Goal: Task Accomplishment & Management: Complete application form

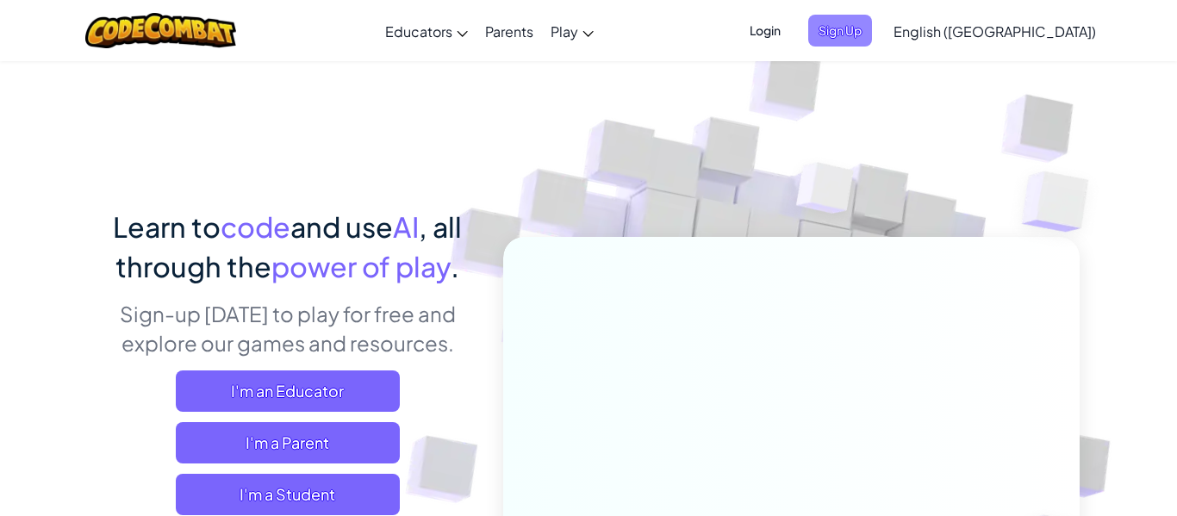
click at [872, 18] on span "Sign Up" at bounding box center [840, 31] width 64 height 32
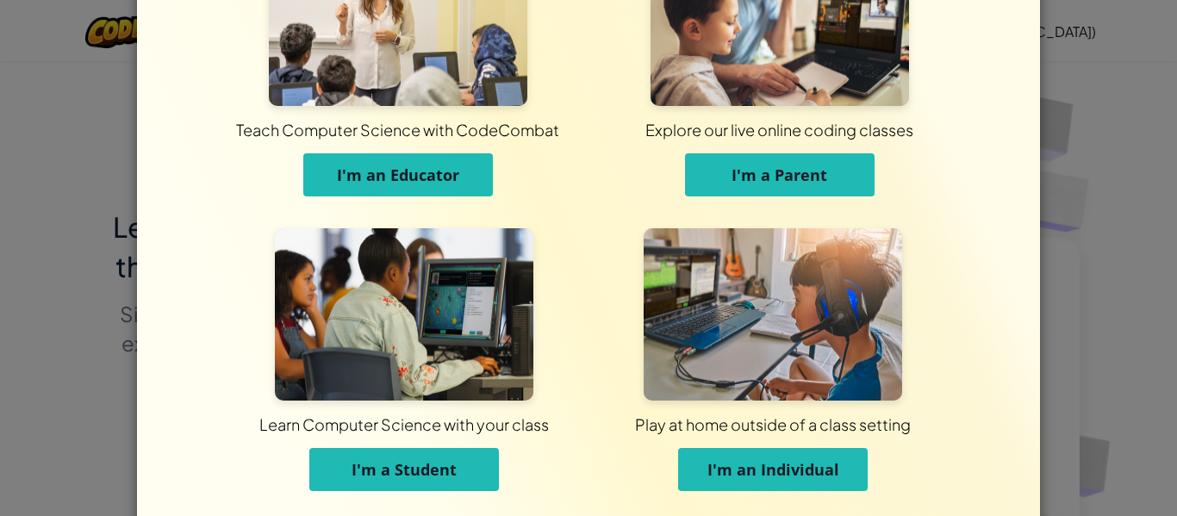
scroll to position [166, 0]
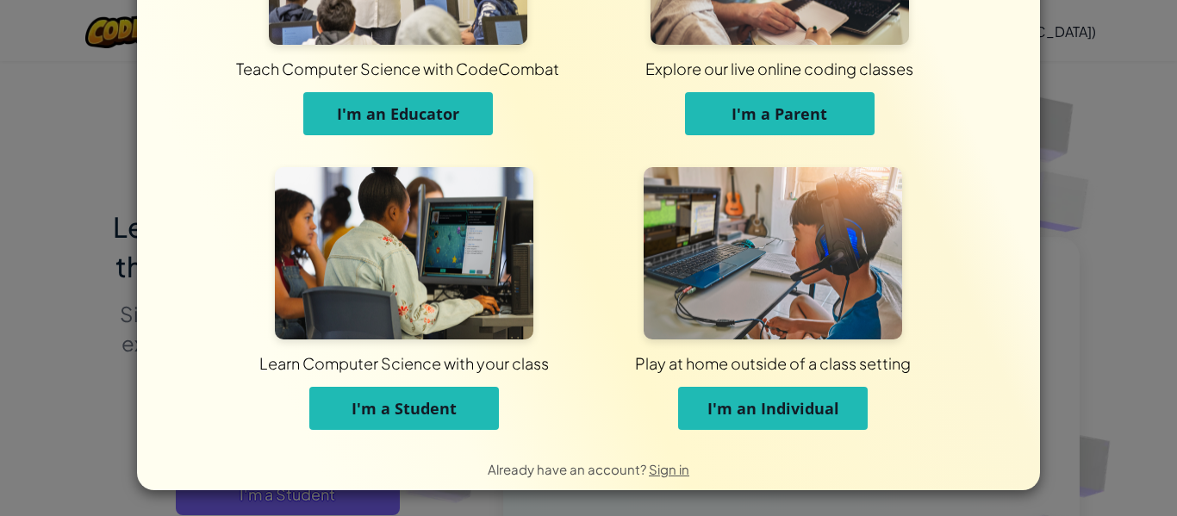
click at [387, 415] on span "I'm a Student" at bounding box center [404, 408] width 105 height 21
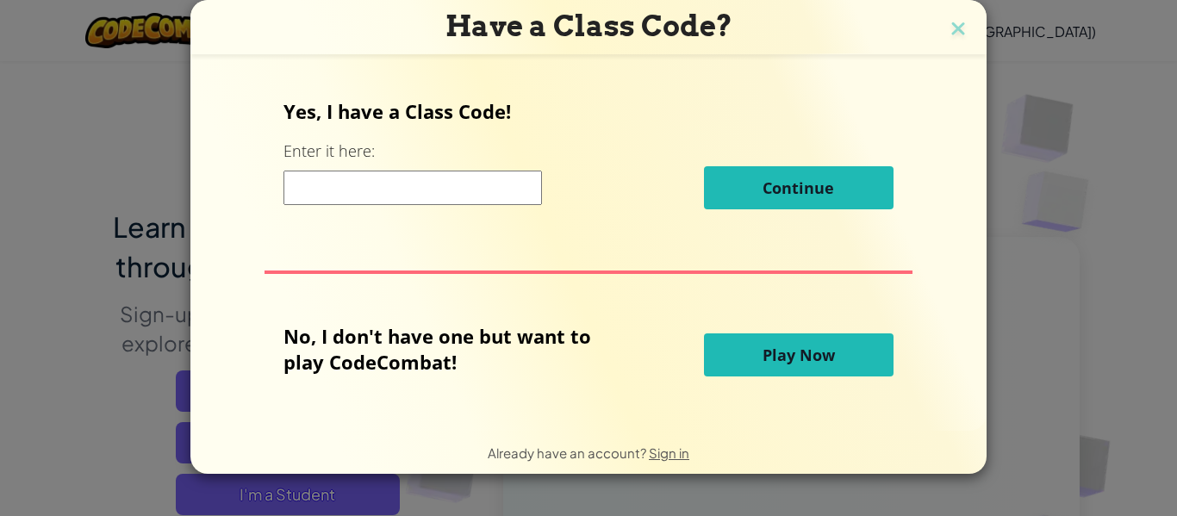
scroll to position [0, 0]
click at [401, 191] on input at bounding box center [412, 188] width 258 height 34
type input "HairFightPaint"
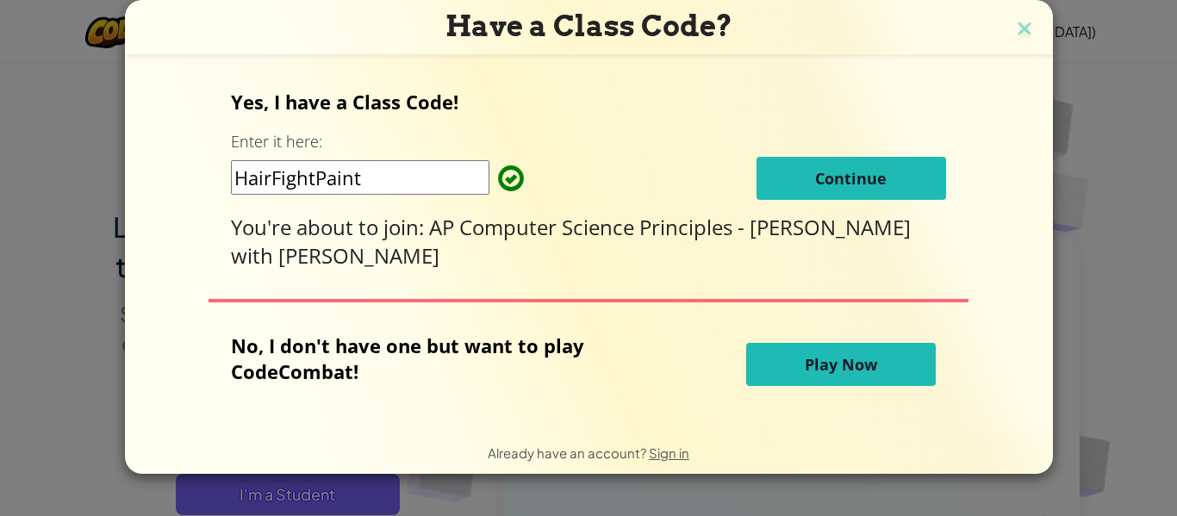
click at [815, 177] on span "Continue" at bounding box center [851, 178] width 72 height 21
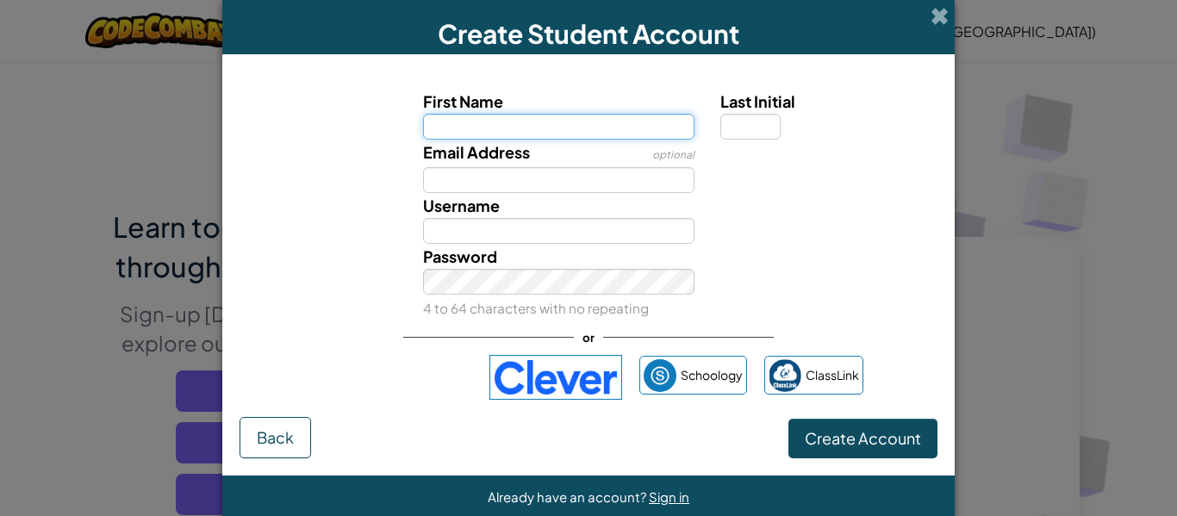
click at [645, 128] on input "First Name" at bounding box center [559, 127] width 272 height 26
type input "[PERSON_NAME]"
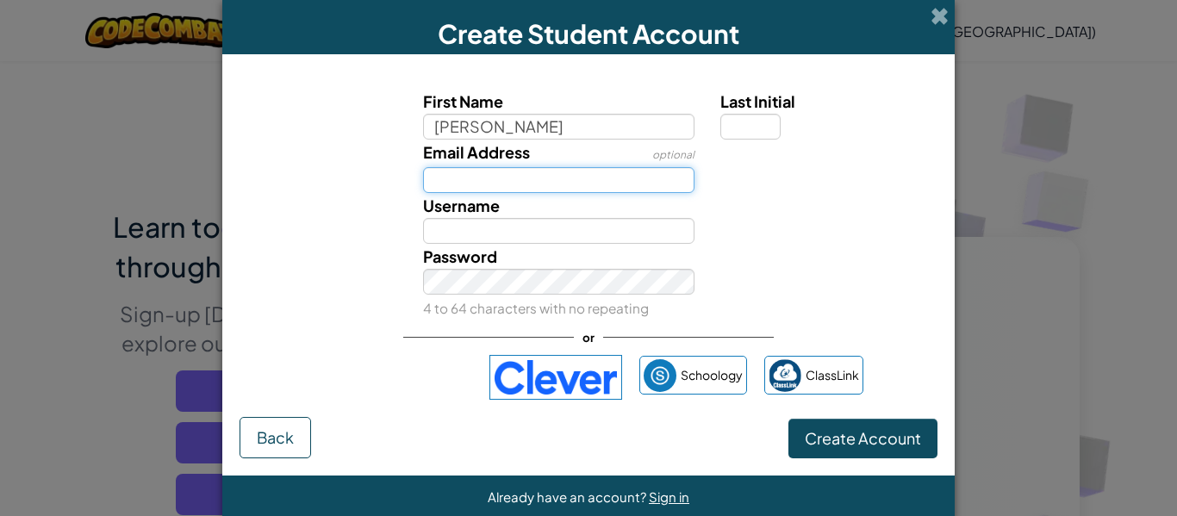
type input "[PERSON_NAME]"
click at [663, 179] on input "Email Address" at bounding box center [559, 180] width 272 height 26
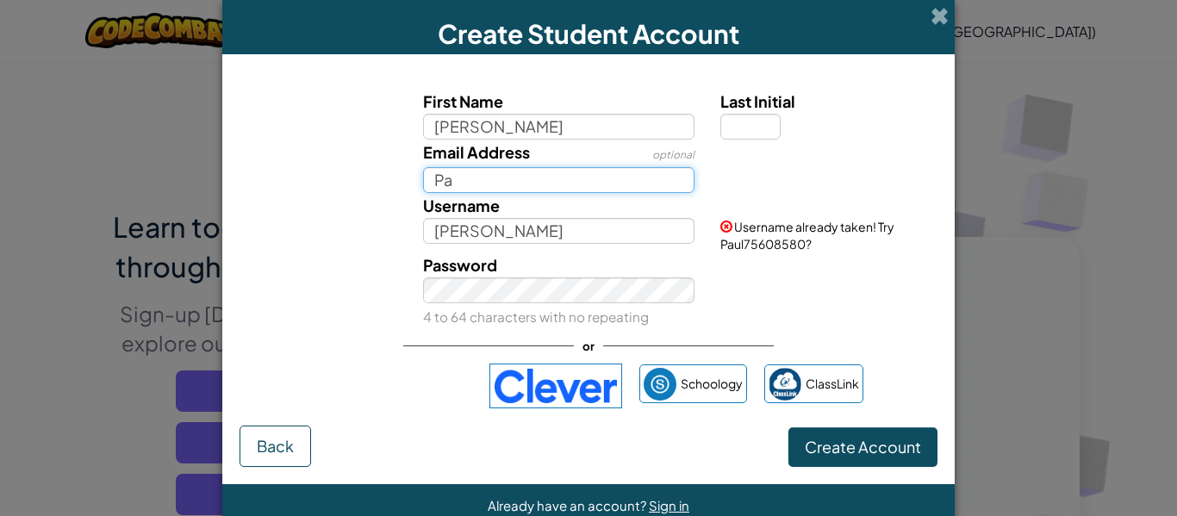
type input "P"
type input "[PERSON_NAME][EMAIL_ADDRESS][PERSON_NAME][DOMAIN_NAME]"
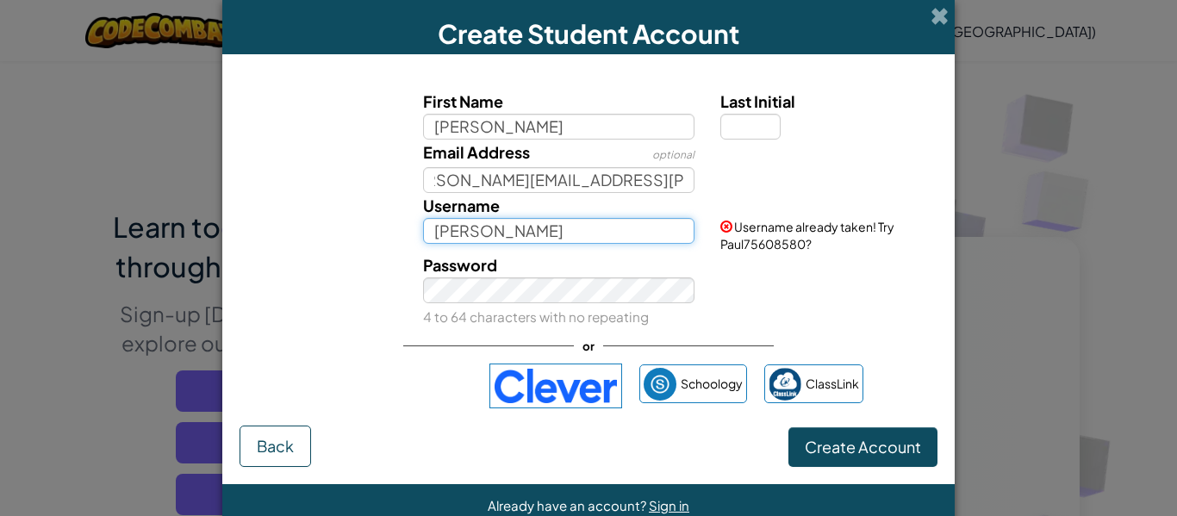
click at [553, 240] on input "[PERSON_NAME]" at bounding box center [559, 231] width 272 height 26
type input "PHHolland"
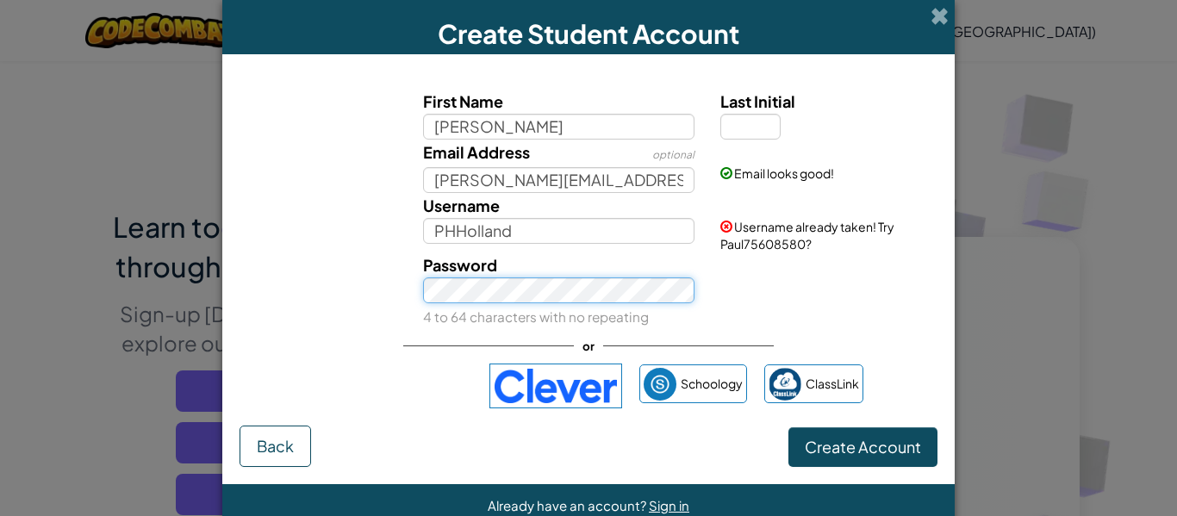
click at [542, 296] on div "Password 4 to 64 characters with no repeating" at bounding box center [559, 290] width 298 height 77
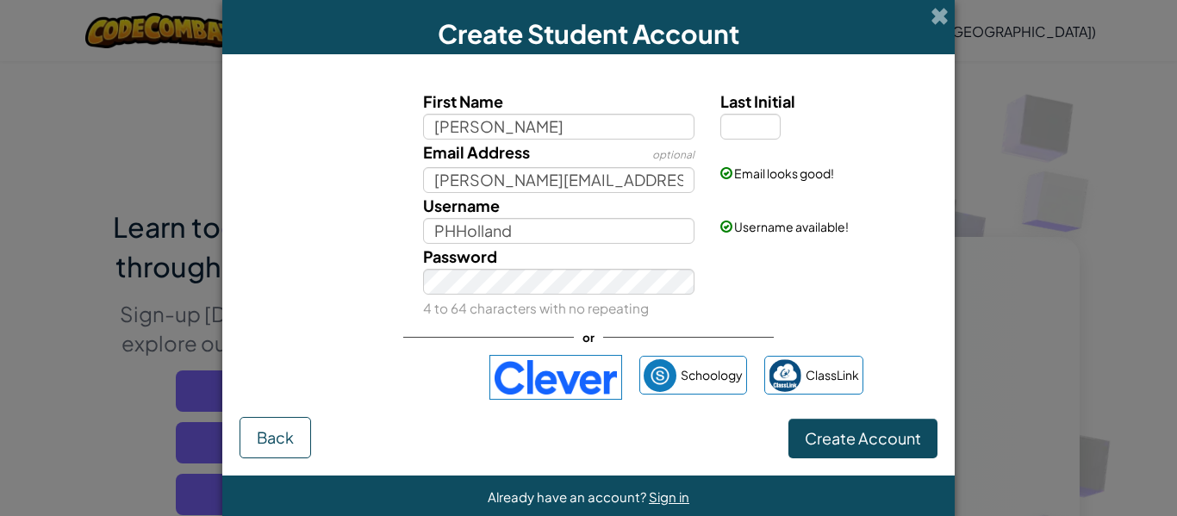
click at [779, 305] on div "Password 4 to 64 characters with no repeating" at bounding box center [588, 282] width 715 height 77
click at [864, 455] on button "Create Account" at bounding box center [862, 439] width 149 height 40
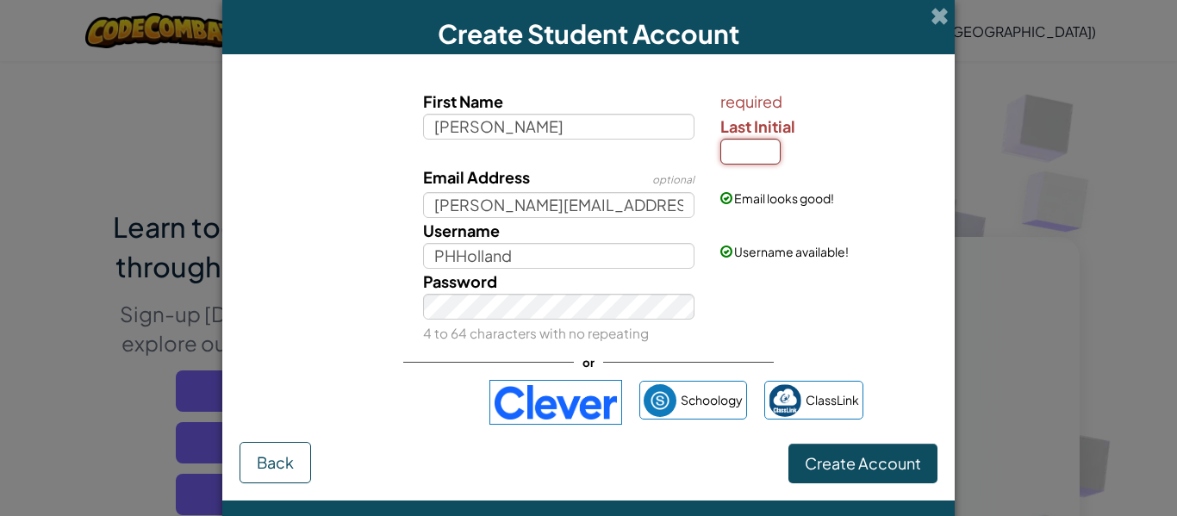
click at [747, 154] on input "Last Initial" at bounding box center [750, 152] width 60 height 26
type input "H"
click at [848, 458] on span "Create Account" at bounding box center [863, 463] width 116 height 20
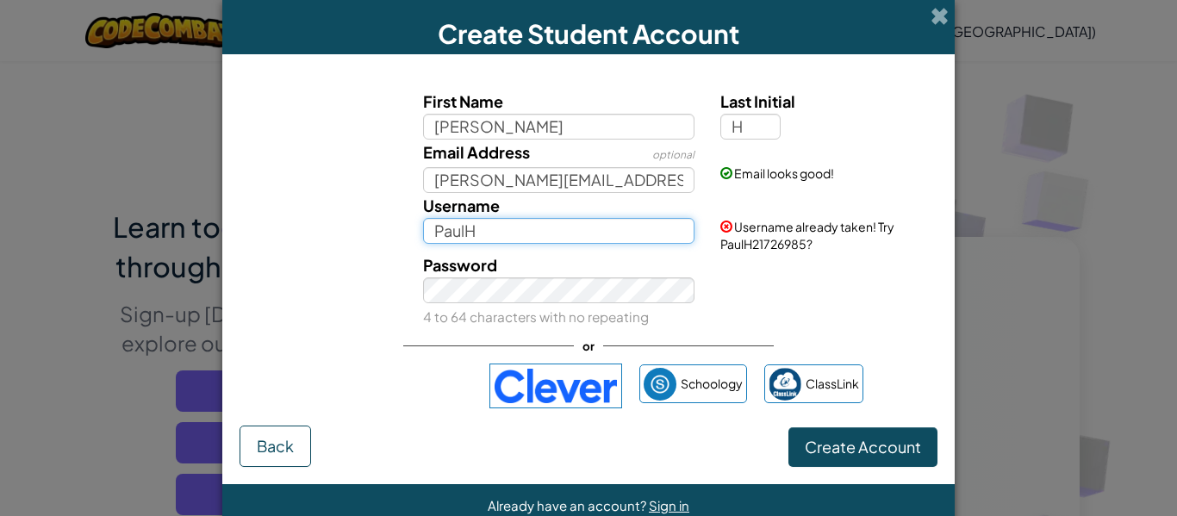
click at [552, 235] on input "PaulH" at bounding box center [559, 231] width 272 height 26
click at [552, 235] on input "PaulHH" at bounding box center [559, 231] width 272 height 26
type input "PHHolland"
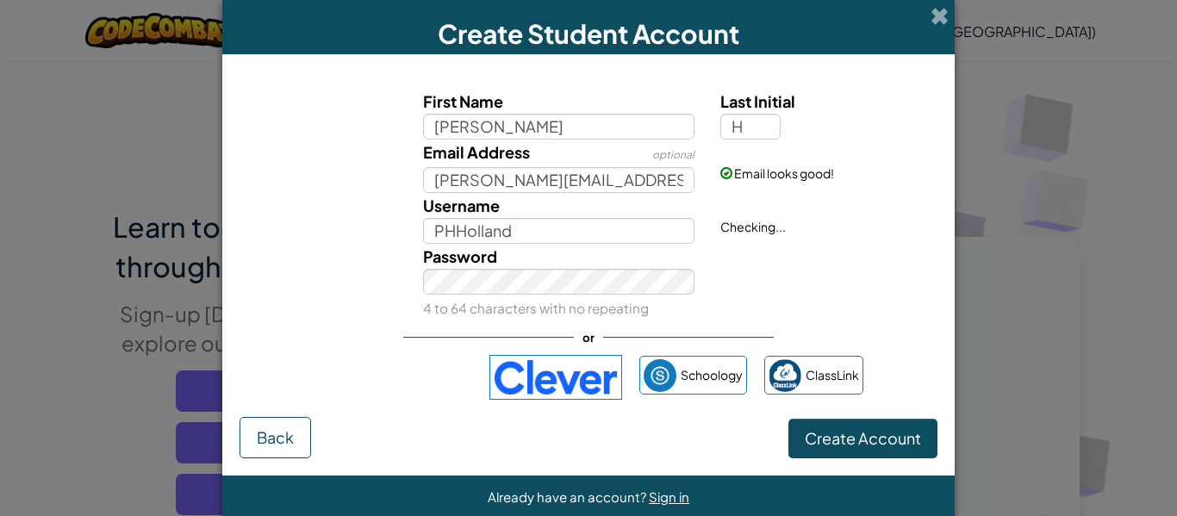
click at [824, 267] on div "Password 4 to 64 characters with no repeating" at bounding box center [588, 282] width 715 height 77
click at [878, 443] on button "Create Account" at bounding box center [862, 439] width 149 height 40
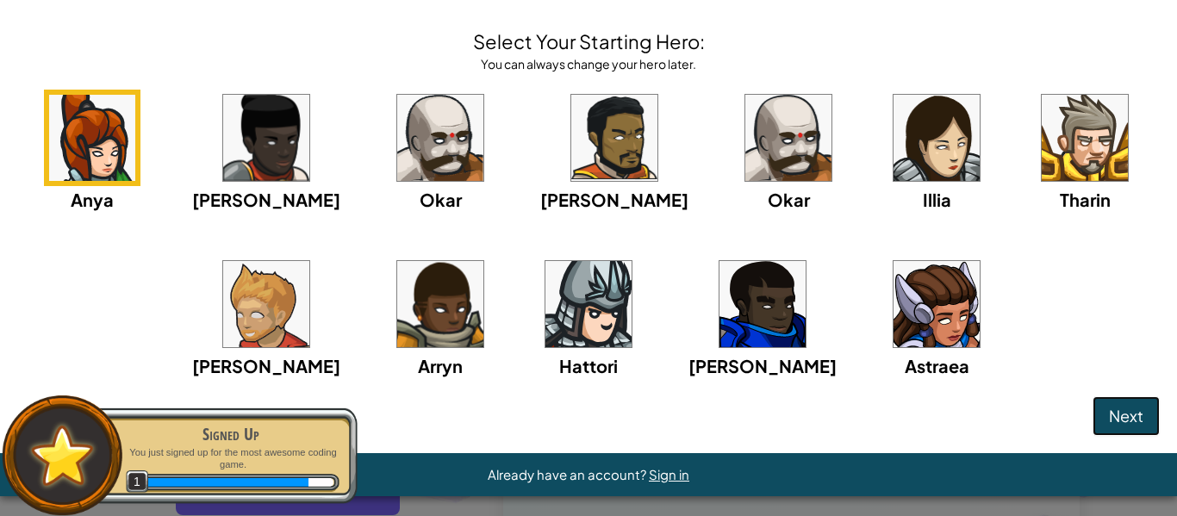
scroll to position [59, 0]
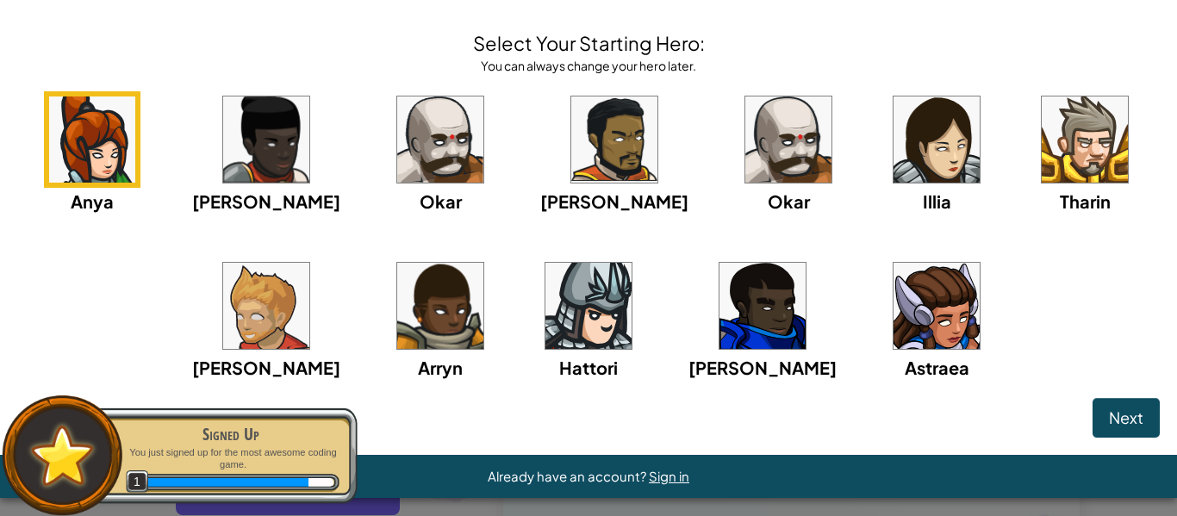
click at [605, 310] on img at bounding box center [588, 306] width 86 height 86
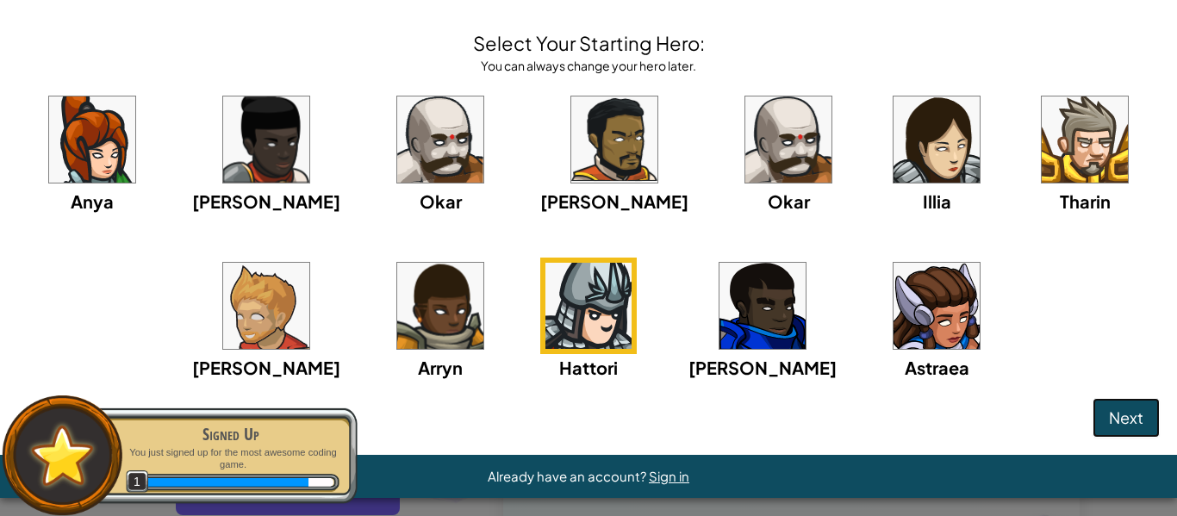
click at [1145, 416] on button "Next" at bounding box center [1125, 418] width 67 height 40
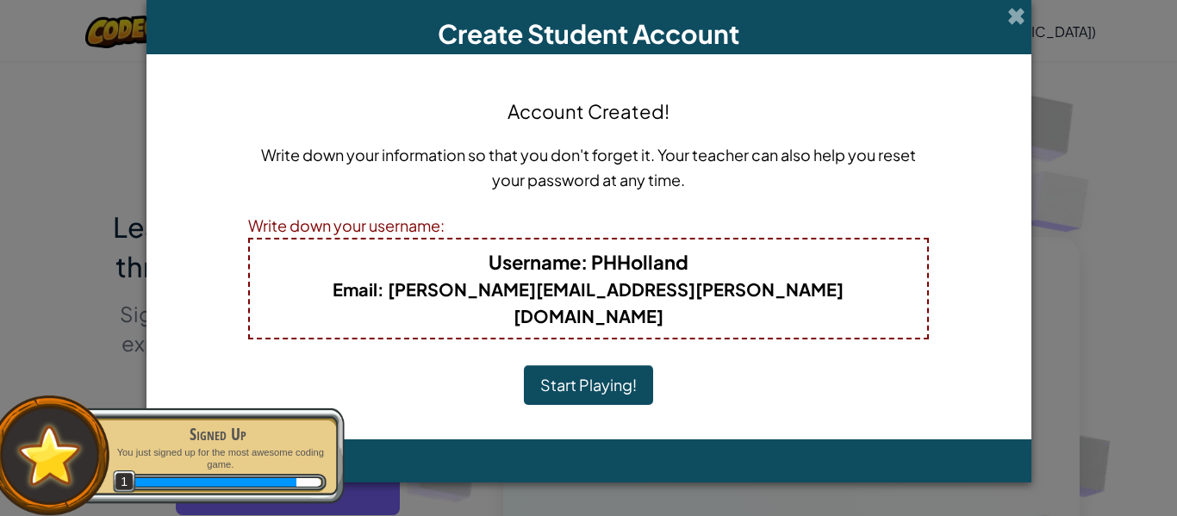
scroll to position [0, 0]
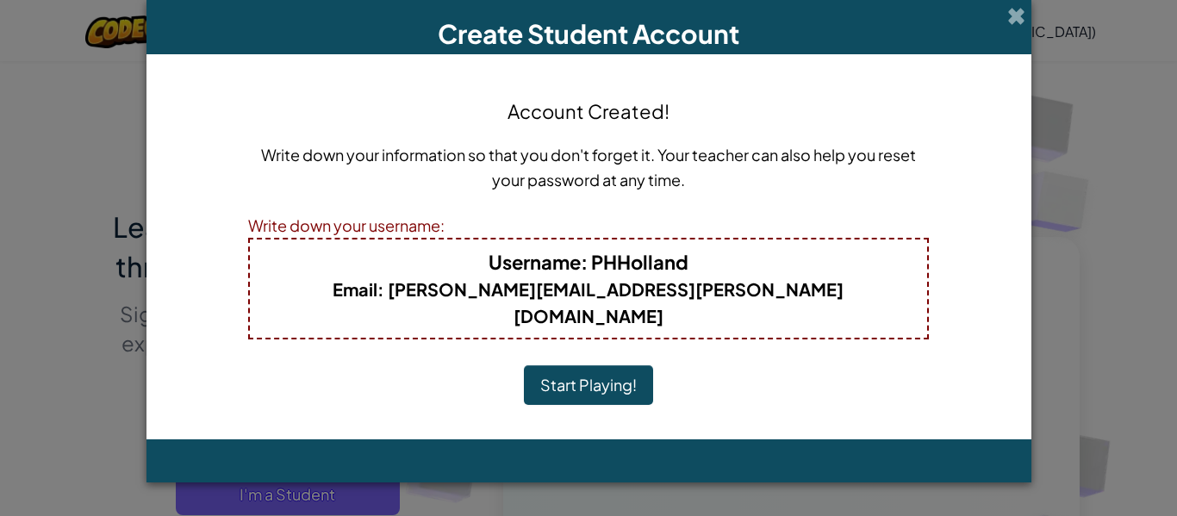
click at [554, 370] on button "Start Playing!" at bounding box center [588, 385] width 129 height 40
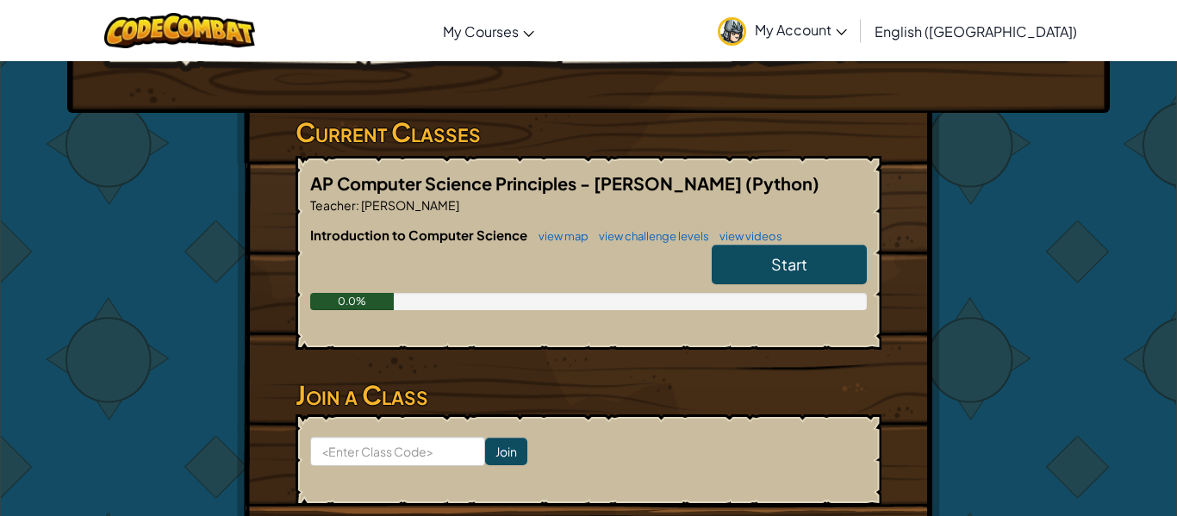
scroll to position [242, 0]
